Goal: Find specific page/section: Find specific page/section

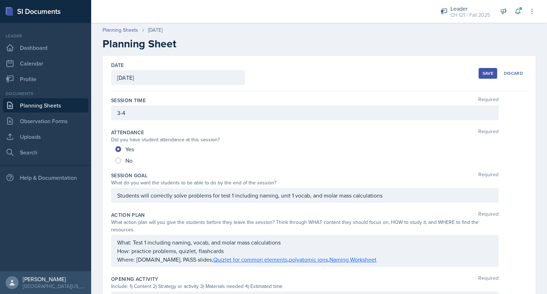
scroll to position [272, 0]
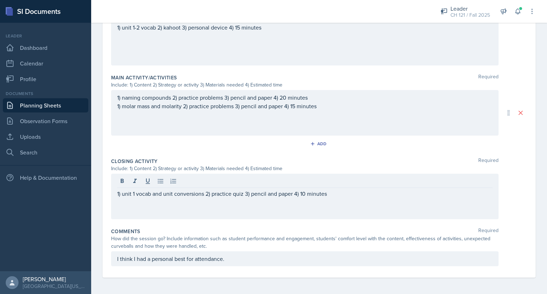
click at [357, 197] on div "1) unit 1 vocab and unit conversions 2) practice quiz 3) pencil and paper 4) 10…" at bounding box center [304, 197] width 387 height 46
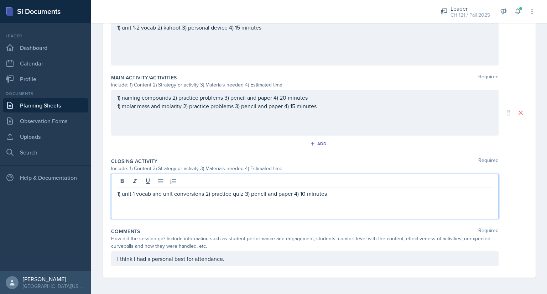
click at [261, 257] on p "I think I had a personal best for attendance." at bounding box center [304, 259] width 375 height 9
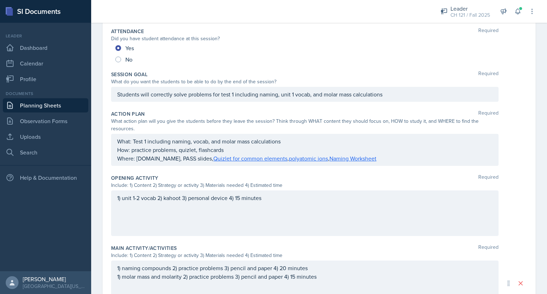
scroll to position [0, 0]
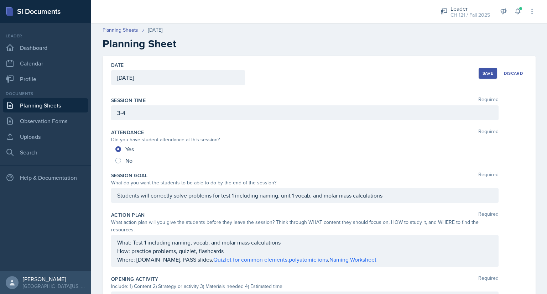
click at [483, 75] on div "Save" at bounding box center [487, 73] width 11 height 6
click at [483, 72] on div "Save" at bounding box center [487, 73] width 11 height 6
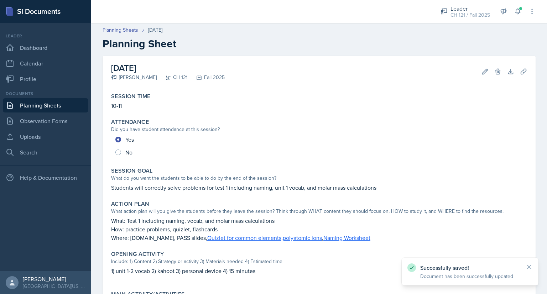
click at [76, 105] on link "Planning Sheets" at bounding box center [45, 105] width 85 height 14
